Goal: Transaction & Acquisition: Obtain resource

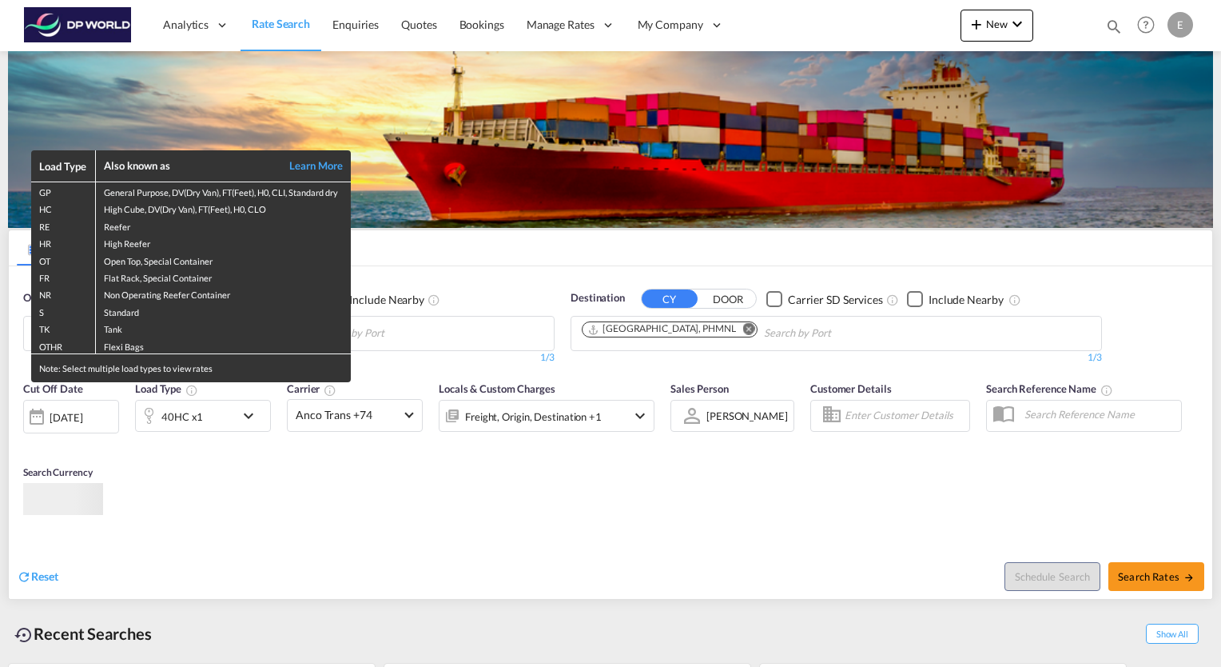
click at [515, 523] on div "Load Type Also known as Learn More GP General Purpose, DV(Dry Van), FT(Feet), H…" at bounding box center [610, 333] width 1221 height 667
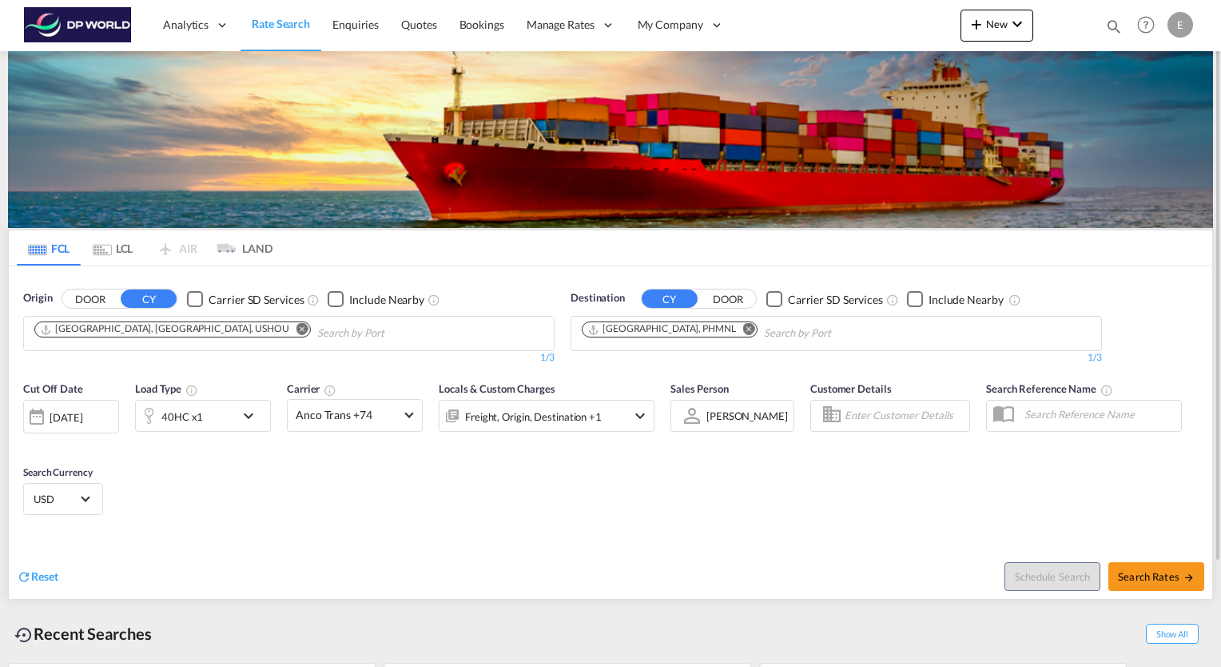
click at [743, 327] on md-icon "Remove" at bounding box center [749, 329] width 12 height 12
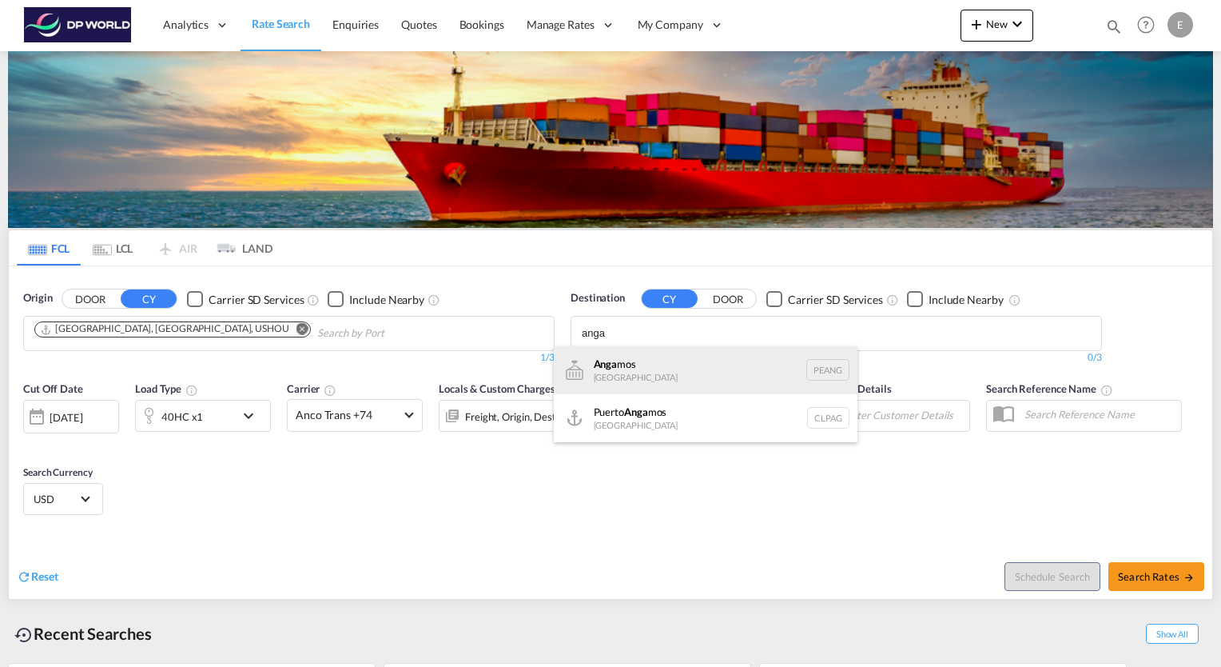
type input "anga"
click at [616, 364] on div "Anga mos [GEOGRAPHIC_DATA] PEANG" at bounding box center [706, 370] width 304 height 48
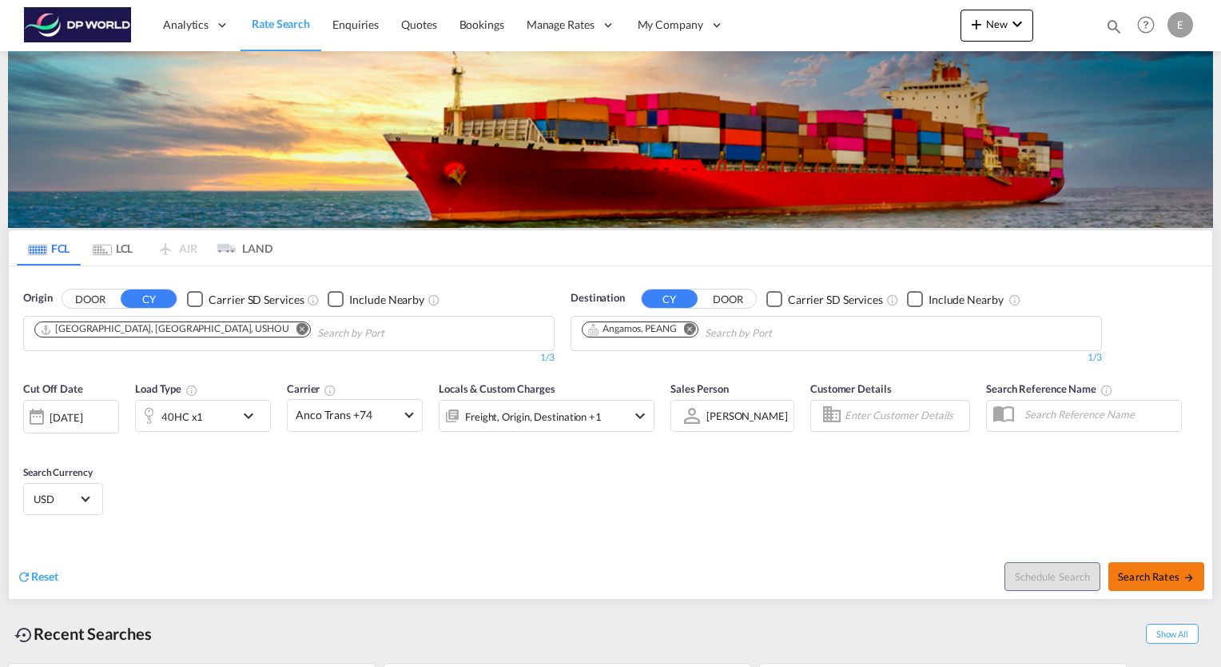
click at [1176, 574] on span "Search Rates" at bounding box center [1156, 576] width 77 height 13
type input "USHOU to PEANG / [DATE]"
